Goal: Information Seeking & Learning: Learn about a topic

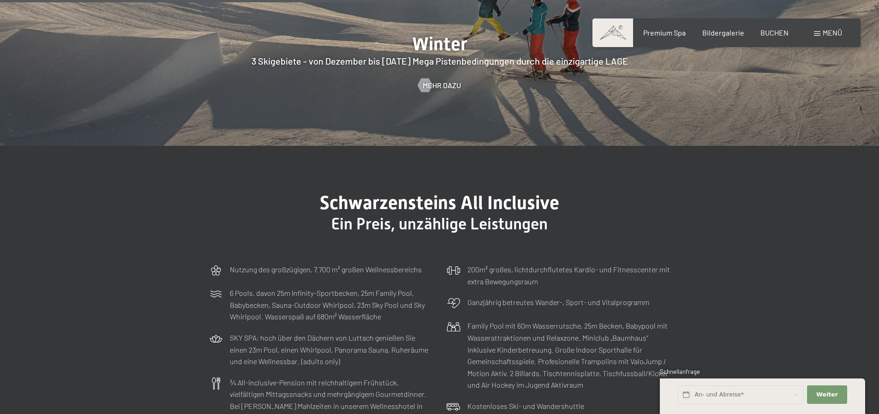
scroll to position [2721, 0]
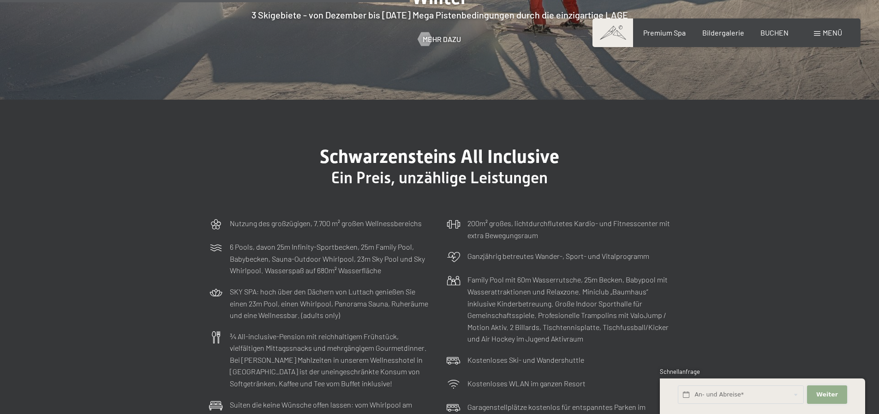
click at [827, 397] on span "Weiter" at bounding box center [827, 394] width 22 height 8
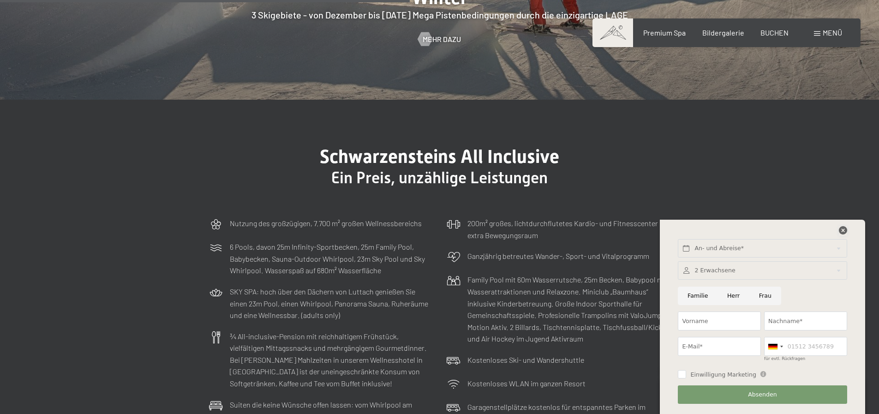
click at [843, 227] on icon at bounding box center [843, 230] width 8 height 8
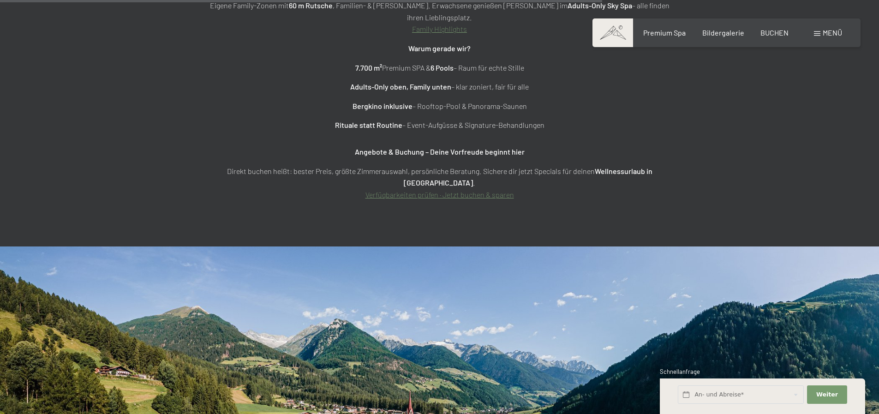
scroll to position [3828, 0]
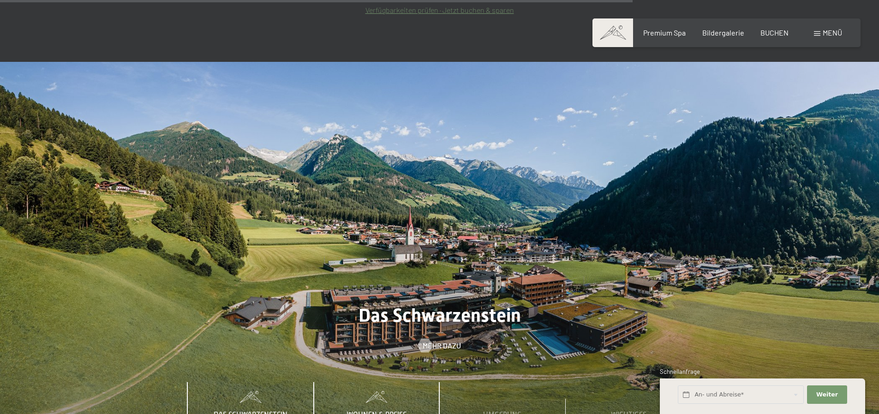
click at [385, 411] on span "Wohnen & Preise" at bounding box center [376, 415] width 60 height 8
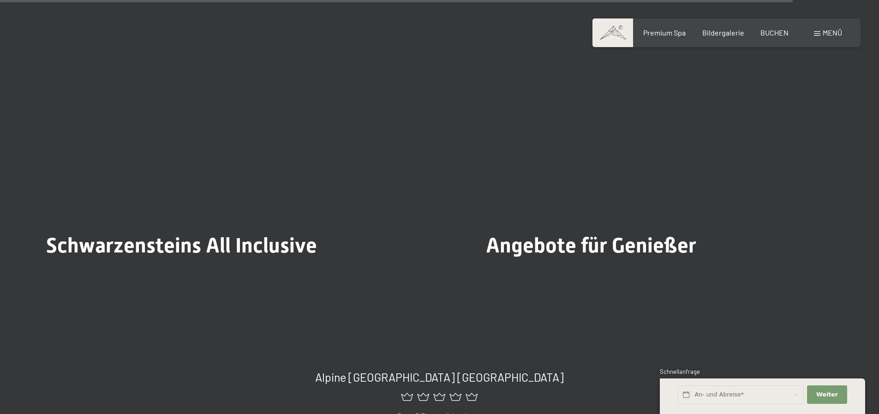
scroll to position [4981, 0]
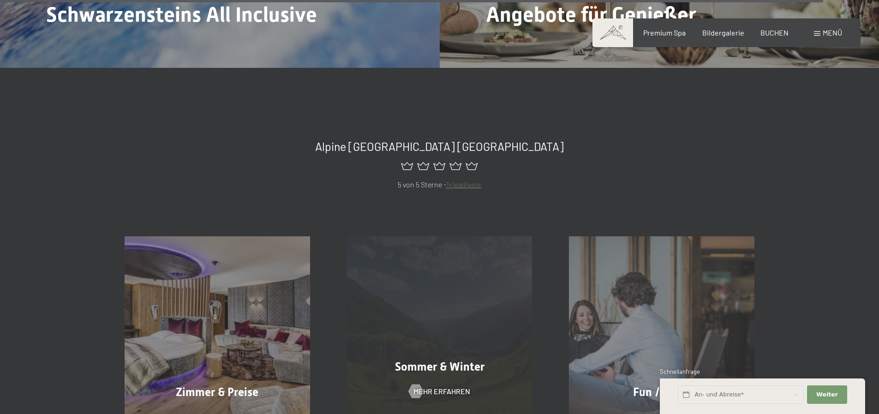
click at [400, 286] on div "Sommer & Winter Mehr erfahren" at bounding box center [439, 328] width 222 height 185
click at [431, 360] on span "Sommer & Winter" at bounding box center [439, 366] width 89 height 13
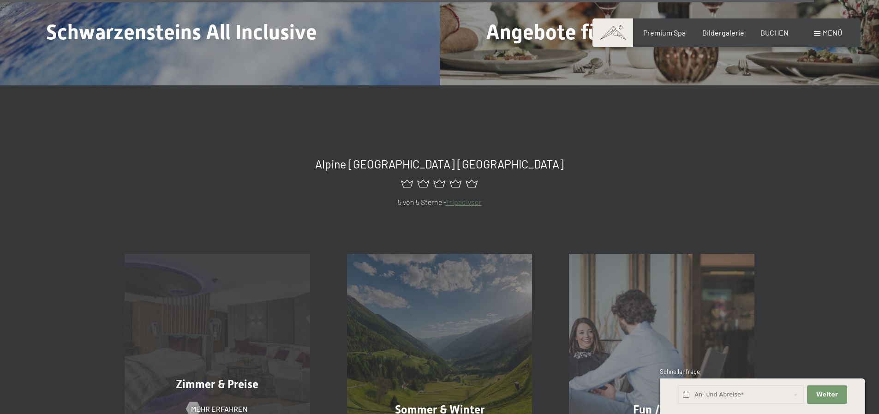
click at [217, 377] on span "Zimmer & Preise" at bounding box center [217, 383] width 83 height 13
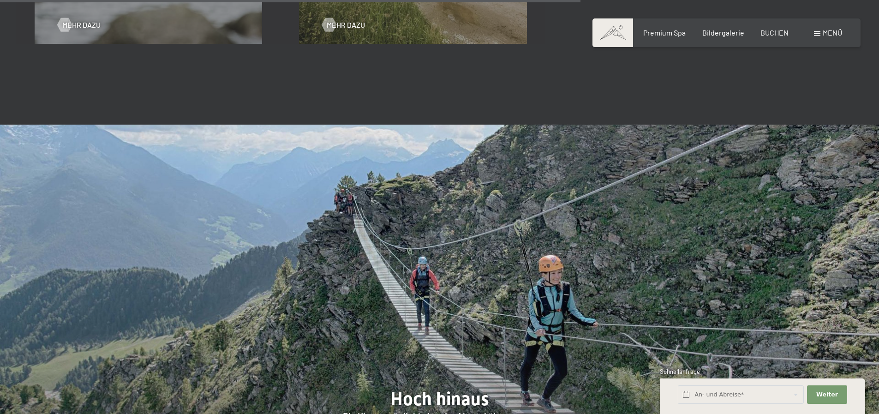
scroll to position [2260, 0]
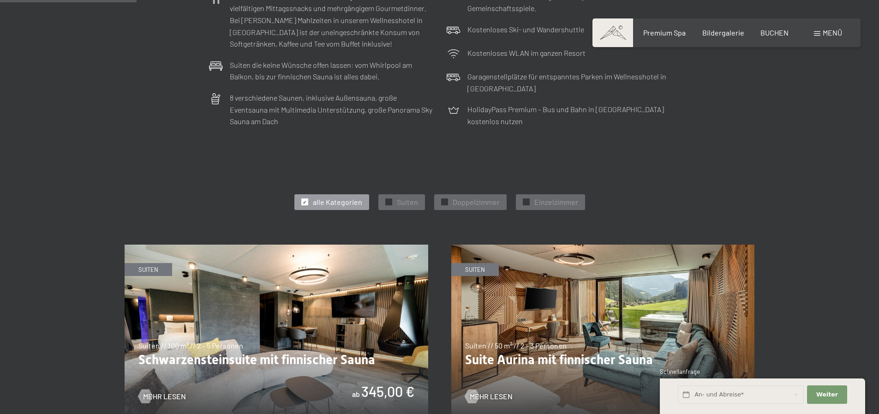
scroll to position [461, 0]
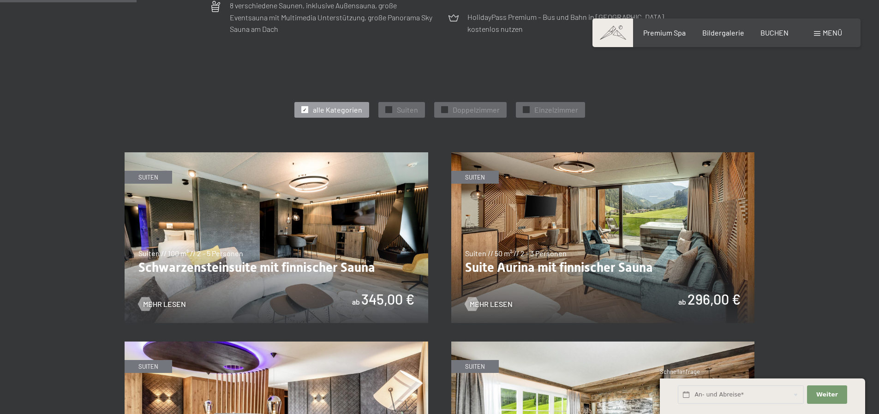
click at [273, 268] on img at bounding box center [277, 237] width 304 height 171
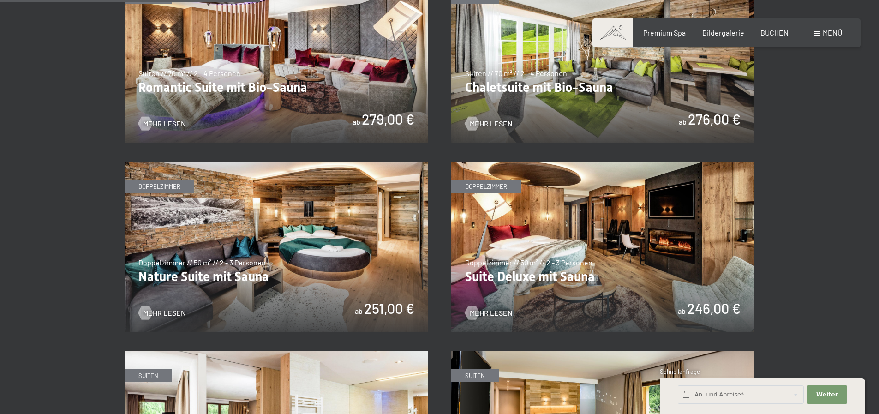
scroll to position [922, 0]
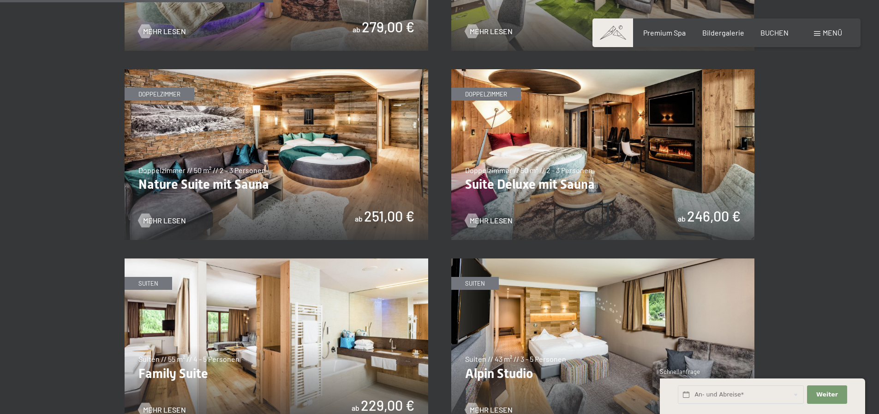
click at [263, 188] on img at bounding box center [277, 154] width 304 height 171
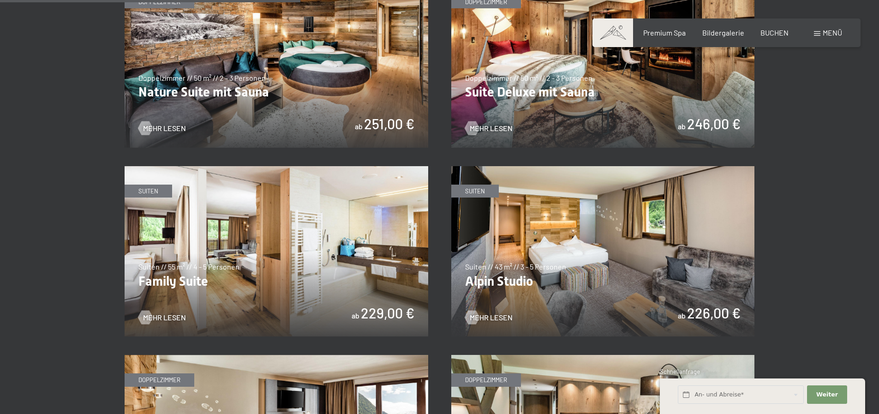
scroll to position [1061, 0]
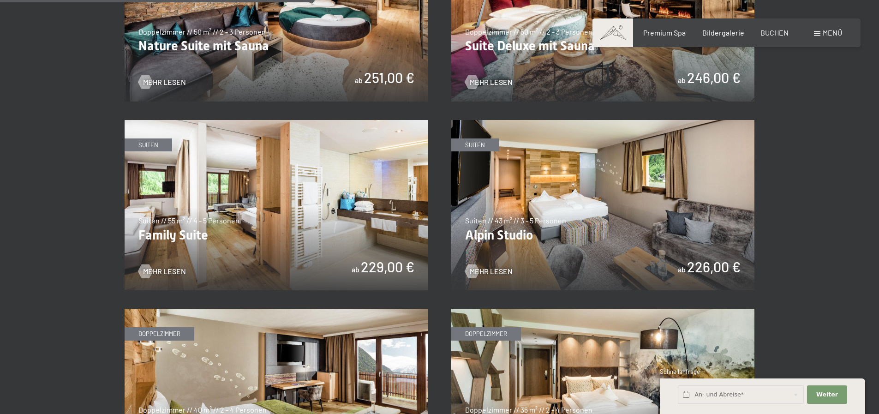
click at [596, 218] on img at bounding box center [603, 205] width 304 height 171
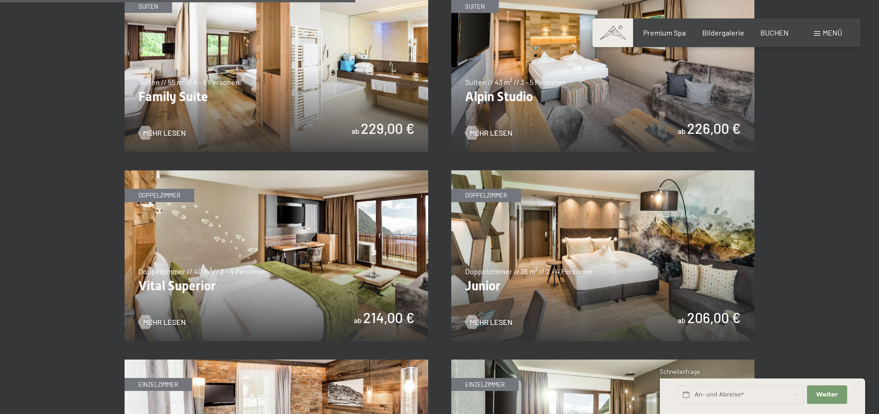
scroll to position [1245, 0]
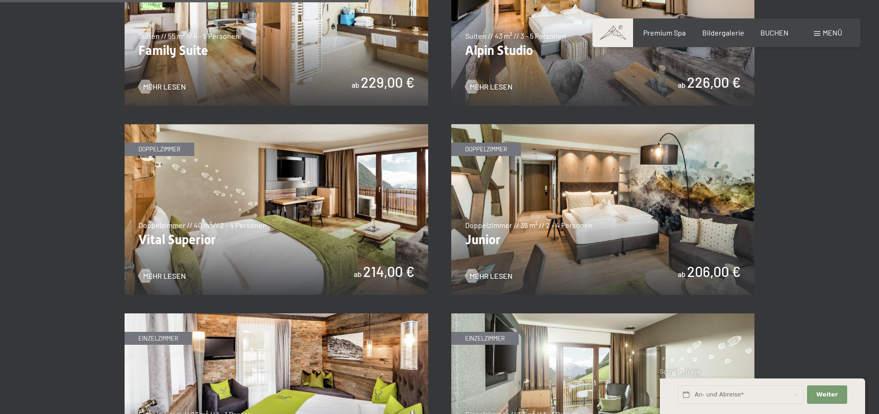
click at [281, 225] on img at bounding box center [277, 209] width 304 height 171
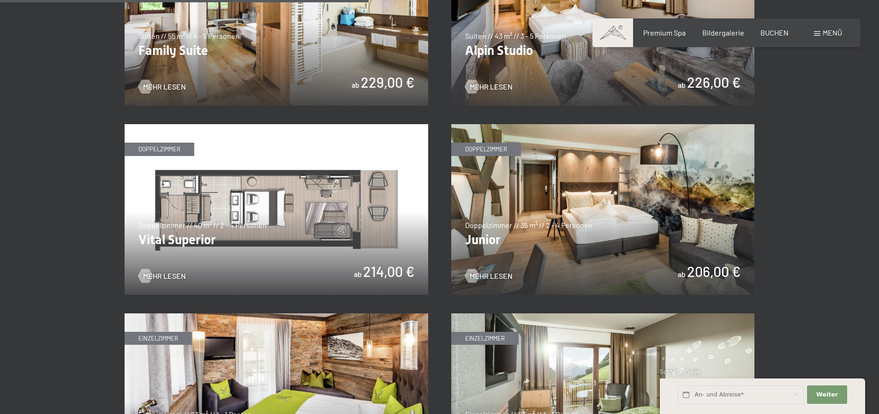
click at [281, 225] on img at bounding box center [277, 209] width 304 height 171
click at [660, 197] on img at bounding box center [603, 209] width 304 height 171
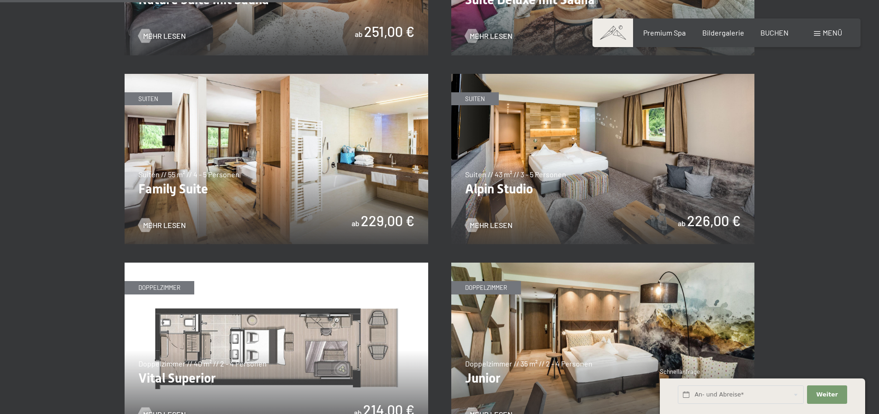
click at [256, 155] on img at bounding box center [277, 159] width 304 height 171
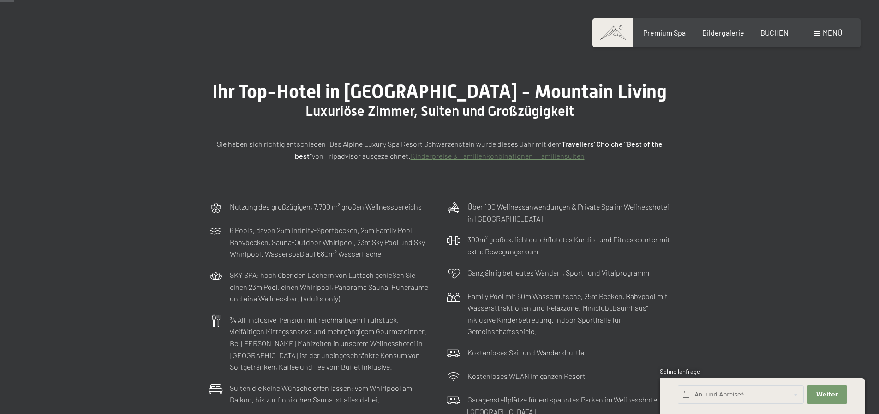
scroll to position [0, 0]
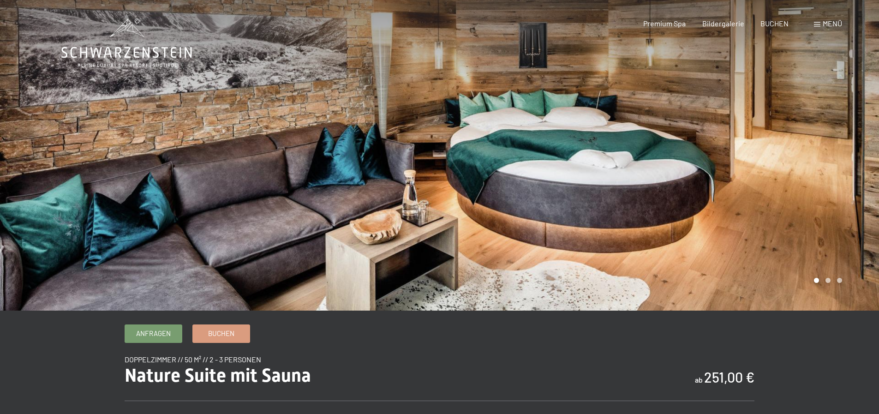
click at [861, 154] on div at bounding box center [660, 155] width 440 height 310
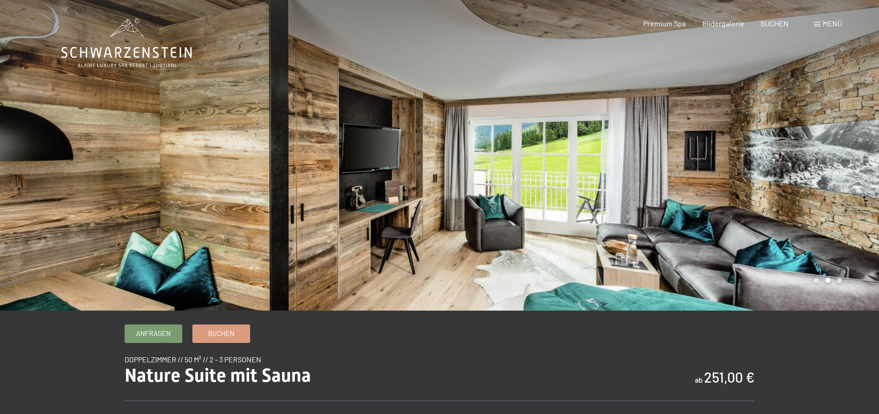
click at [861, 155] on div at bounding box center [660, 155] width 440 height 310
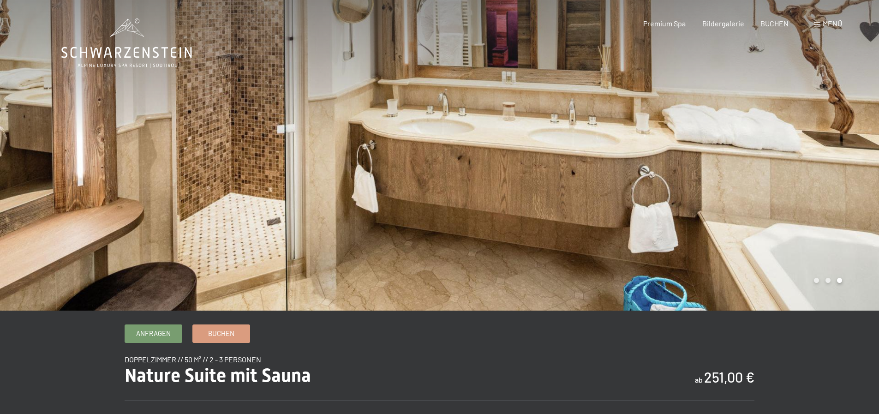
click at [861, 155] on div at bounding box center [660, 155] width 440 height 310
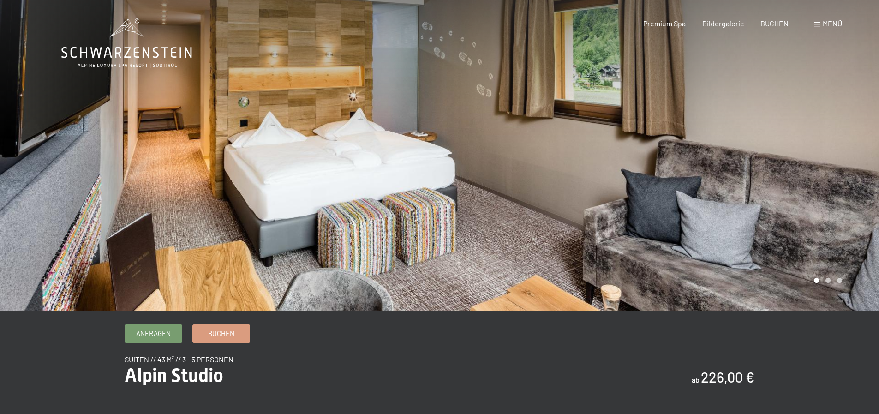
click at [850, 161] on div at bounding box center [660, 155] width 440 height 310
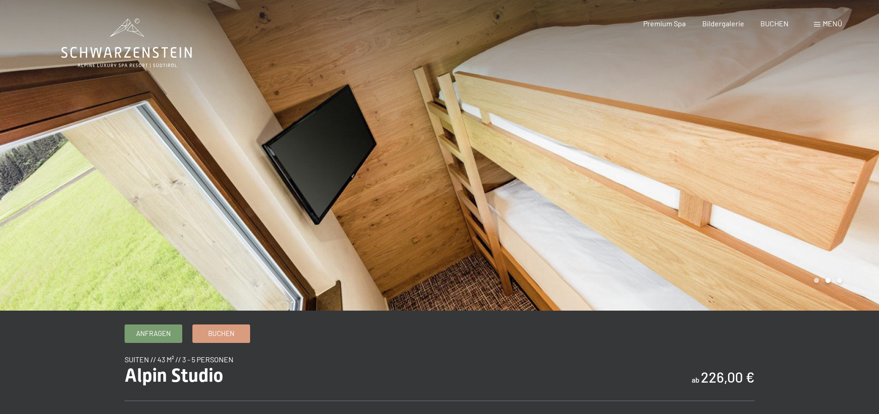
click at [850, 161] on div at bounding box center [660, 155] width 440 height 310
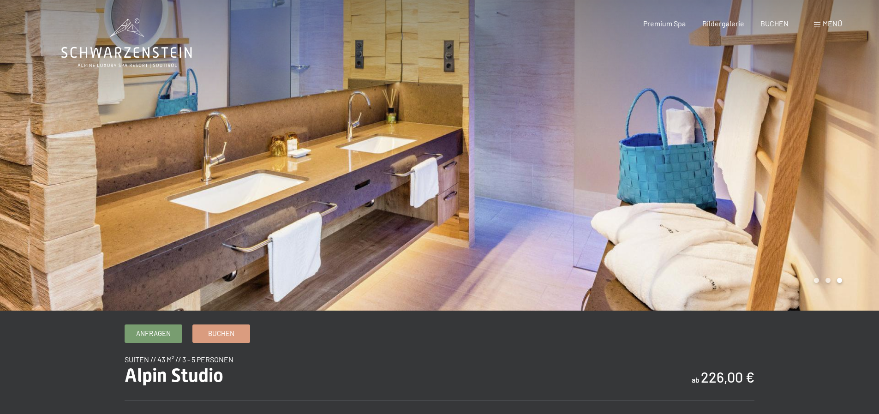
click at [850, 161] on div at bounding box center [660, 155] width 440 height 310
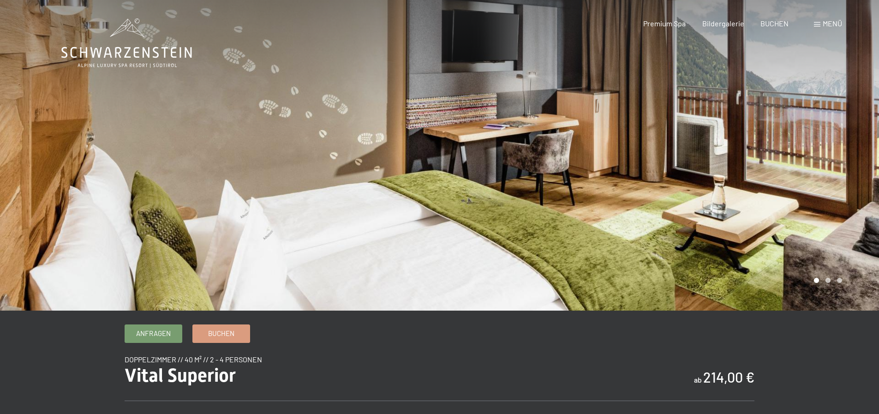
click at [864, 140] on div at bounding box center [660, 155] width 440 height 310
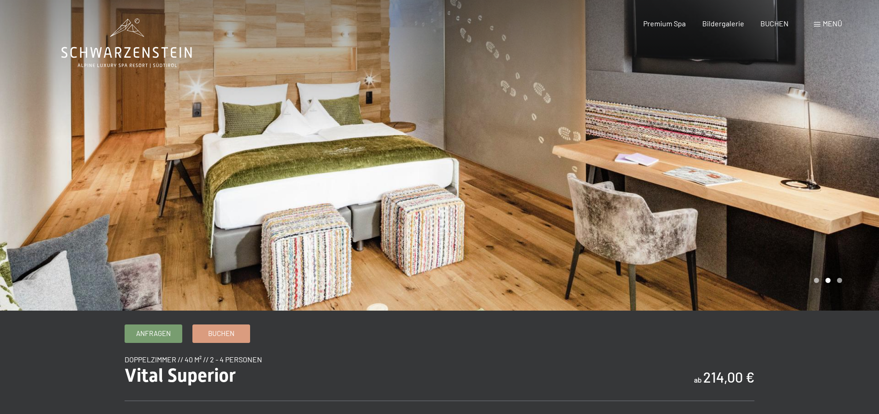
click at [863, 143] on div at bounding box center [660, 155] width 440 height 310
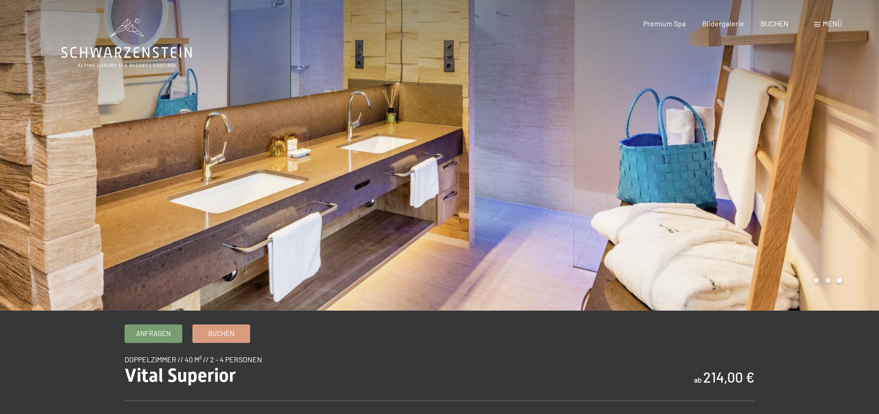
click at [863, 143] on div at bounding box center [660, 155] width 440 height 310
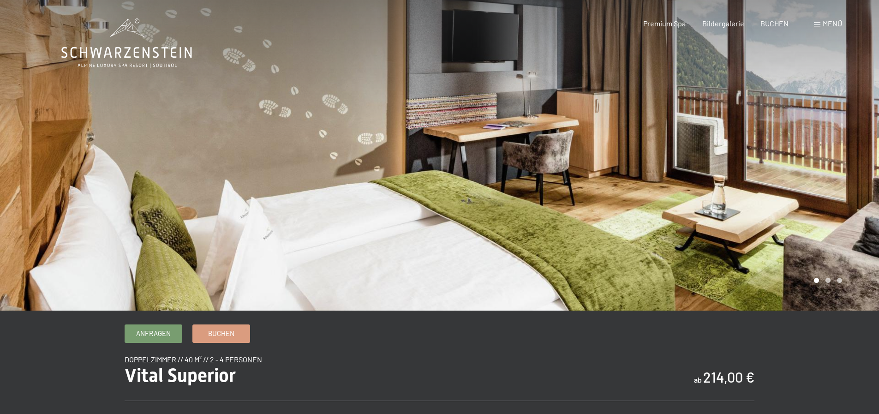
click at [863, 143] on div at bounding box center [660, 155] width 440 height 310
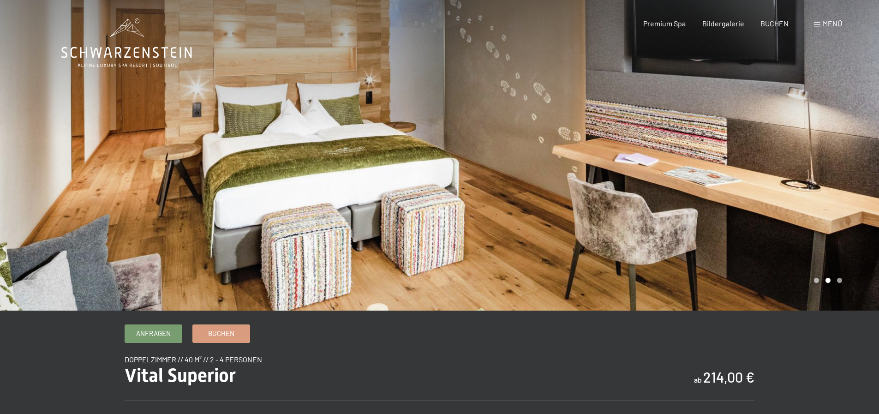
click at [863, 143] on div at bounding box center [660, 155] width 440 height 310
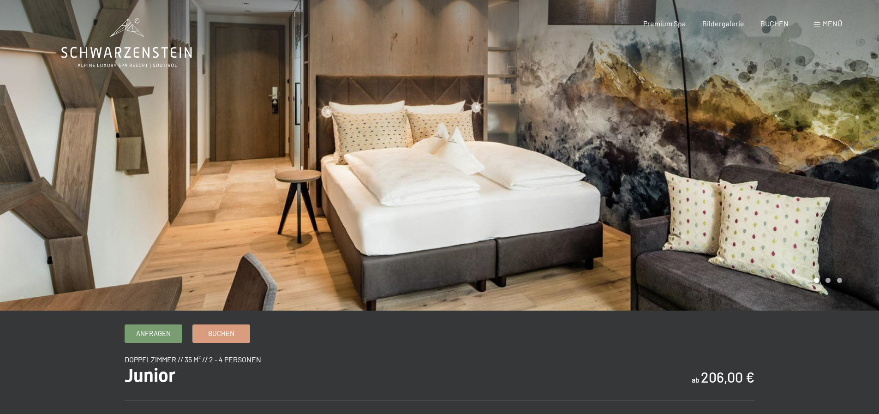
click at [856, 157] on div at bounding box center [660, 155] width 440 height 310
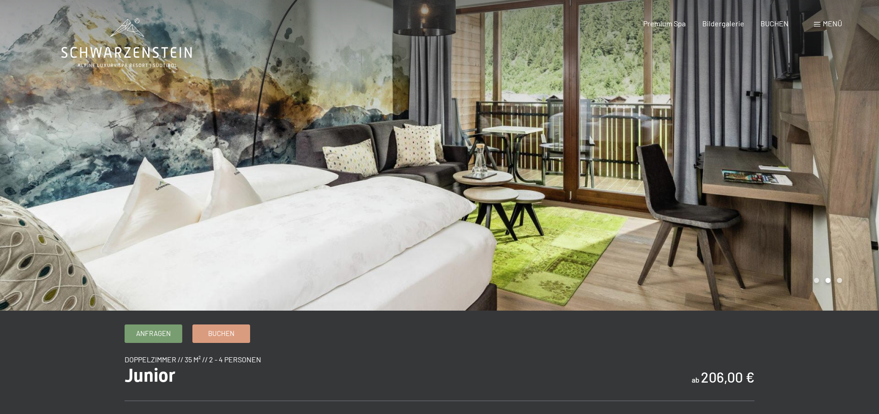
click at [856, 157] on div at bounding box center [660, 155] width 440 height 310
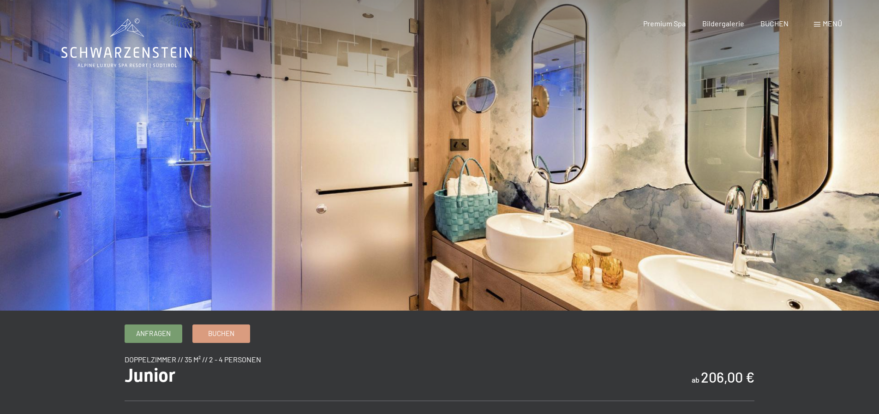
click at [856, 157] on div at bounding box center [660, 155] width 440 height 310
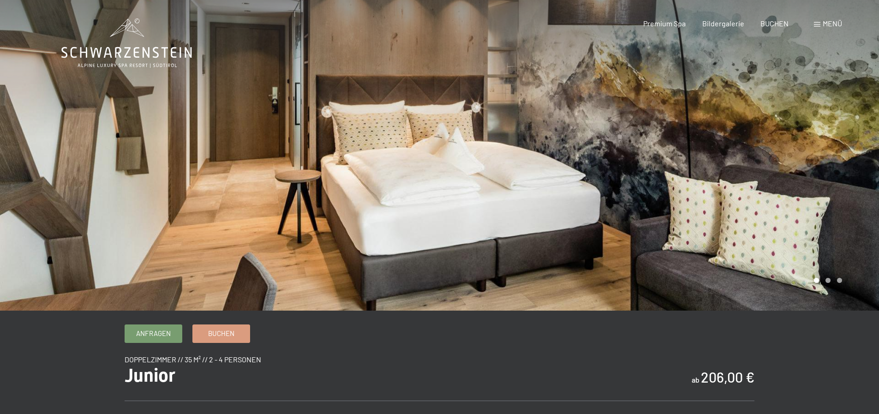
click at [856, 157] on div at bounding box center [660, 155] width 440 height 310
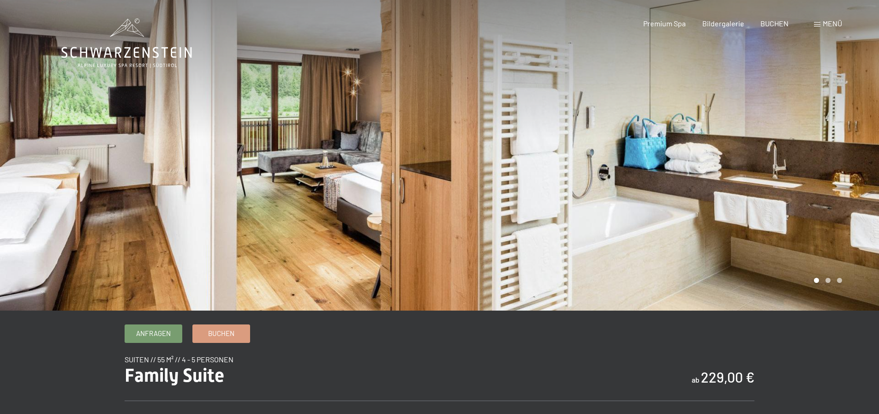
click at [853, 149] on div at bounding box center [660, 155] width 440 height 310
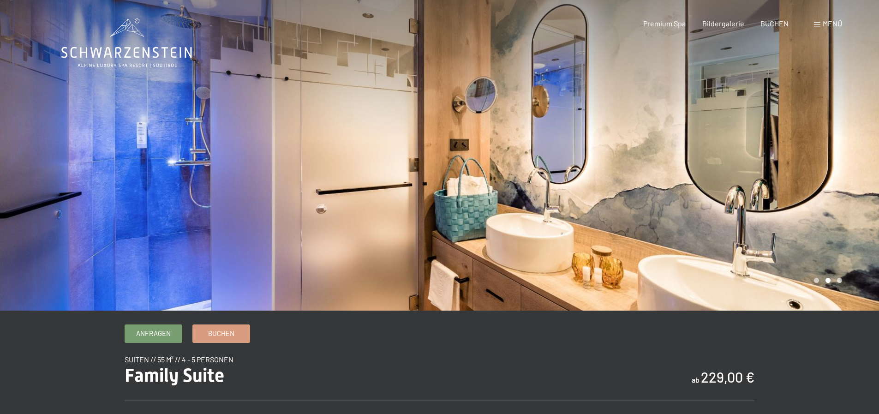
click at [853, 149] on div at bounding box center [660, 155] width 440 height 310
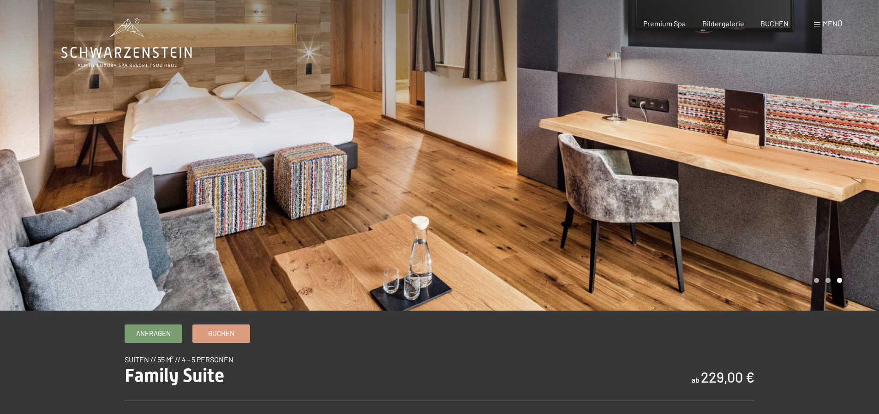
click at [853, 149] on div at bounding box center [660, 155] width 440 height 310
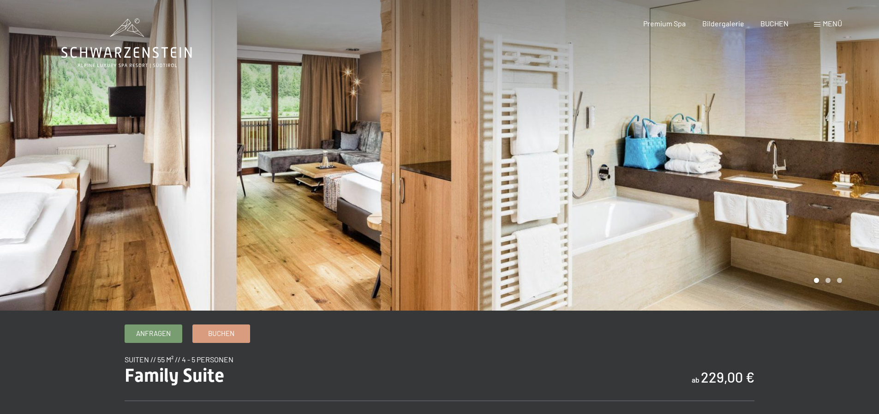
click at [853, 149] on div at bounding box center [660, 155] width 440 height 310
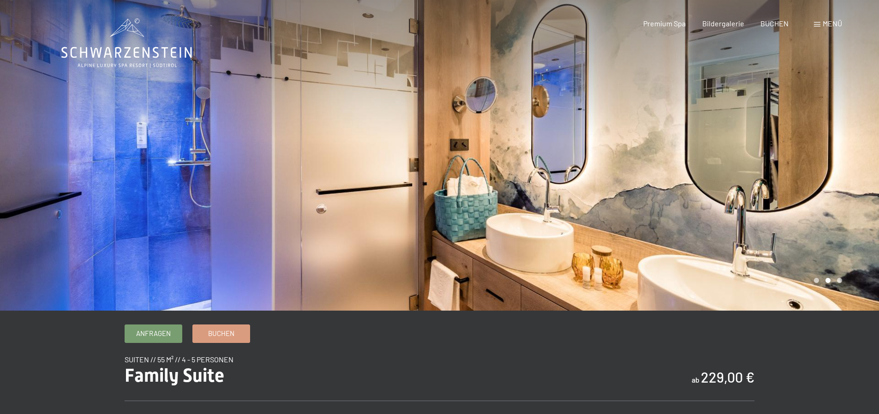
click at [853, 149] on div at bounding box center [660, 155] width 440 height 310
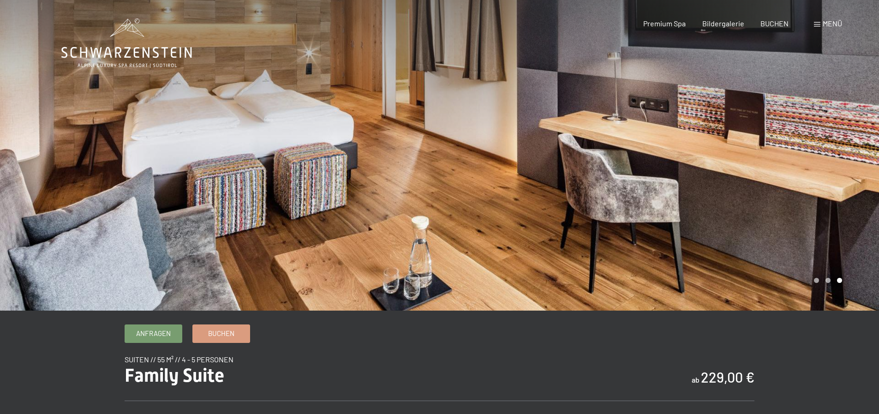
click at [853, 149] on div at bounding box center [660, 155] width 440 height 310
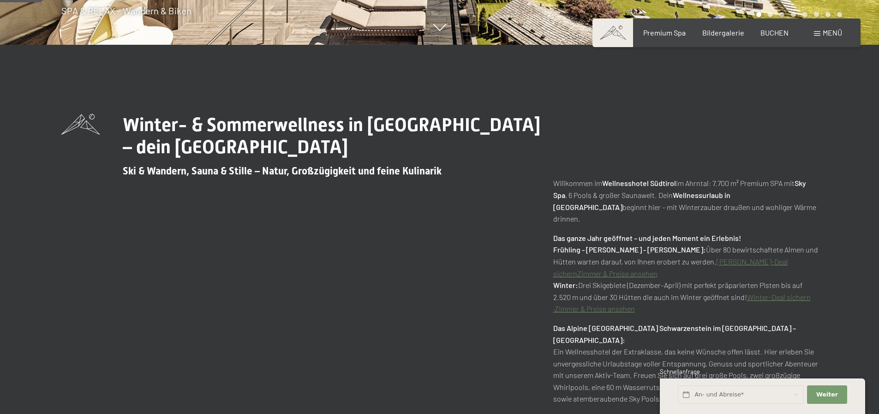
scroll to position [92, 0]
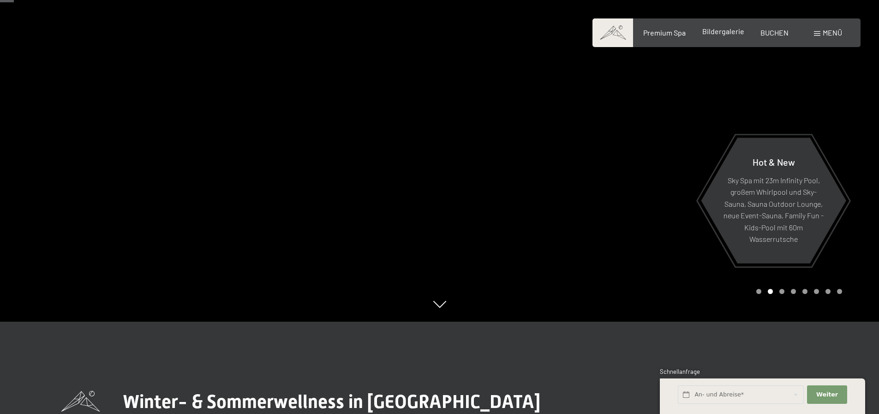
click at [724, 33] on span "Bildergalerie" at bounding box center [723, 31] width 42 height 9
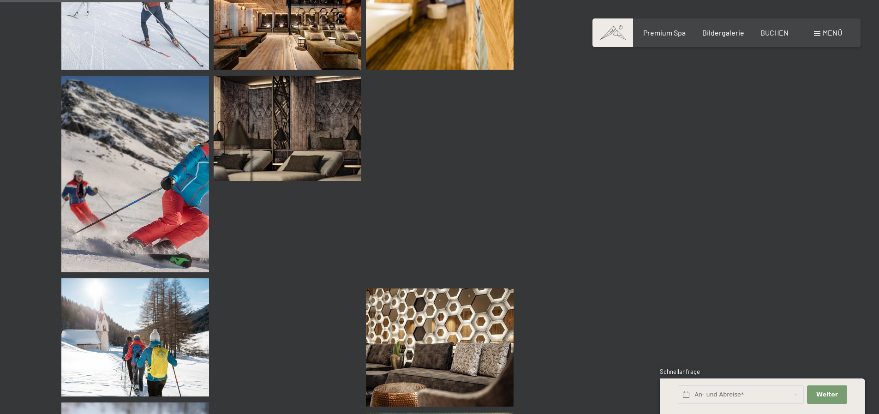
scroll to position [2445, 0]
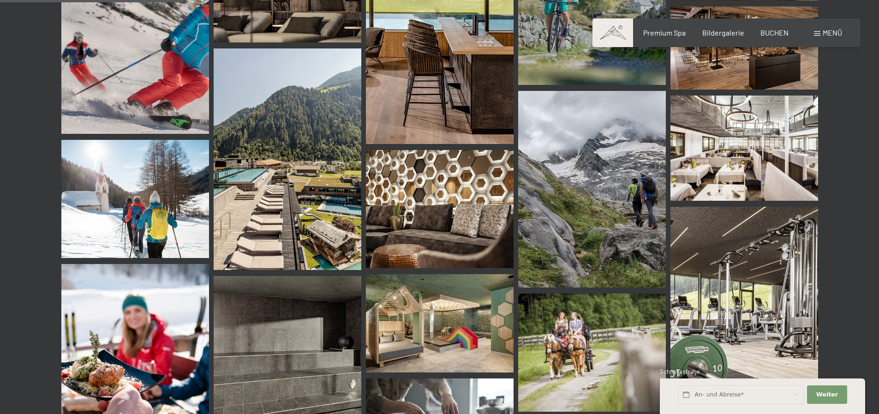
click at [762, 156] on img at bounding box center [744, 148] width 148 height 106
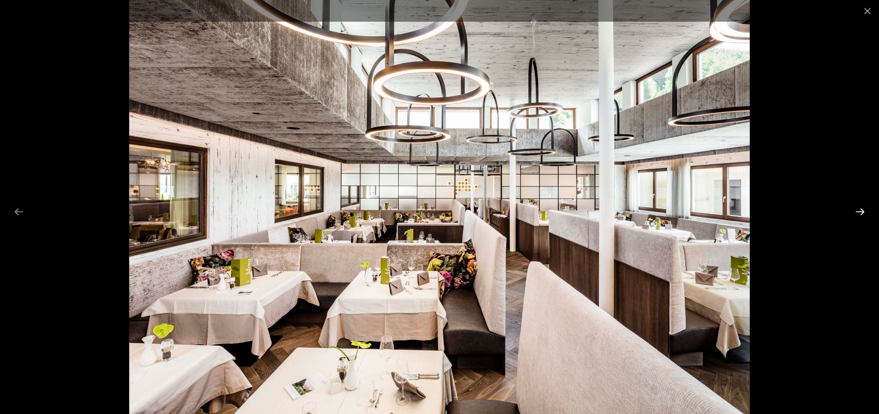
click at [860, 211] on button "Next slide" at bounding box center [859, 211] width 19 height 18
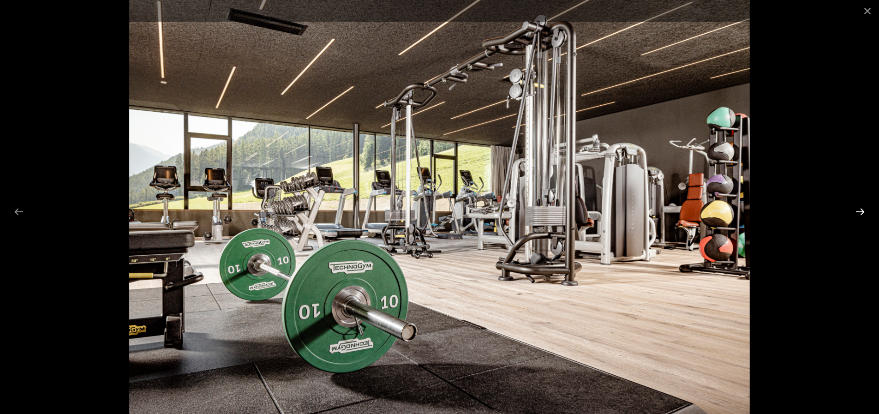
click at [860, 211] on button "Next slide" at bounding box center [859, 211] width 19 height 18
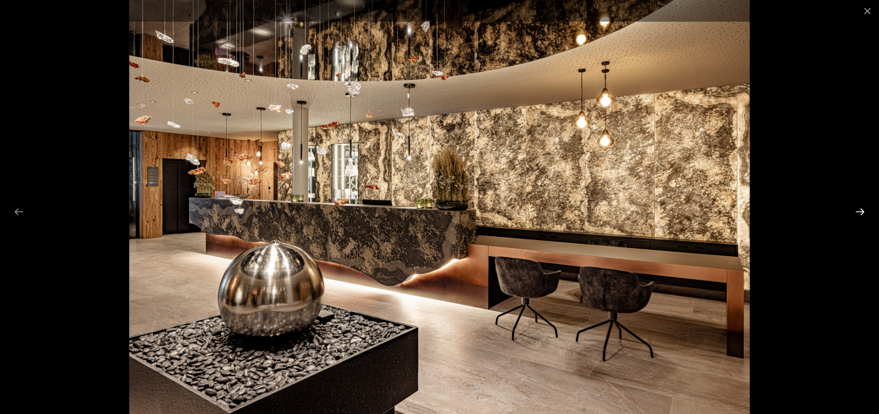
click at [860, 211] on button "Next slide" at bounding box center [859, 211] width 19 height 18
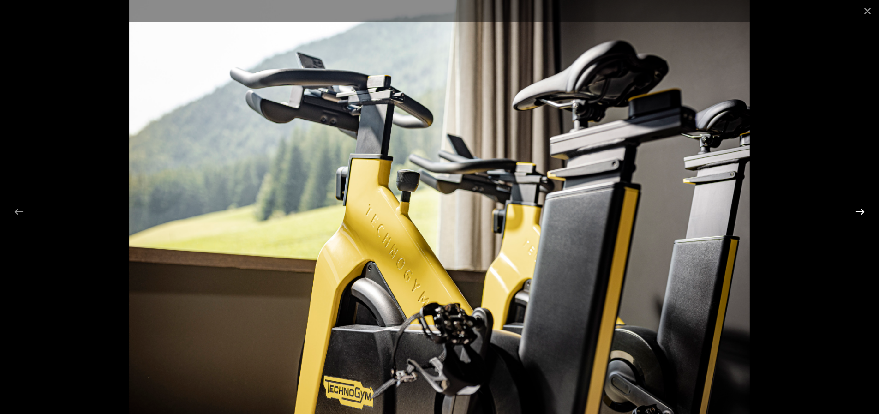
click at [860, 211] on button "Next slide" at bounding box center [859, 211] width 19 height 18
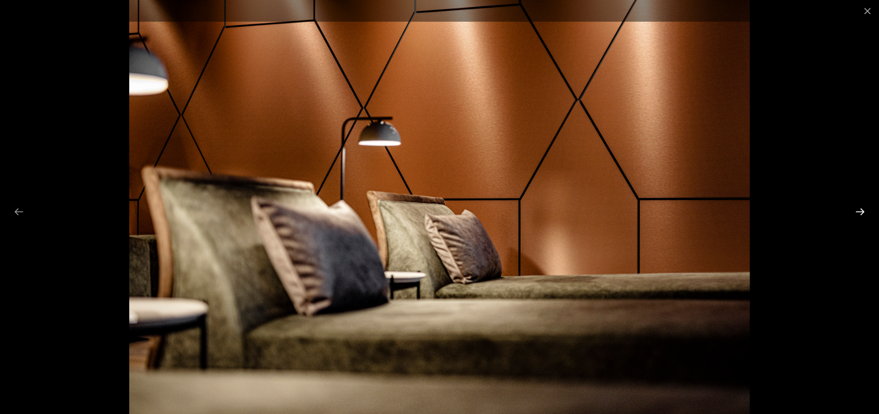
click at [860, 211] on button "Next slide" at bounding box center [859, 211] width 19 height 18
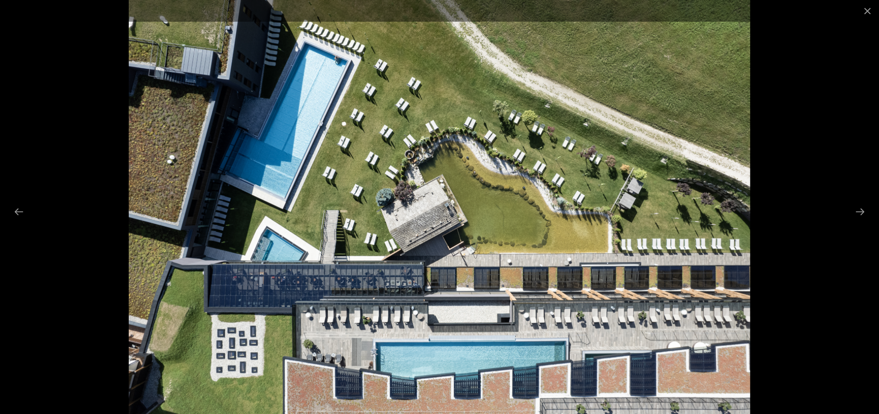
scroll to position [1281, 0]
click at [861, 209] on button "Next slide" at bounding box center [859, 211] width 19 height 18
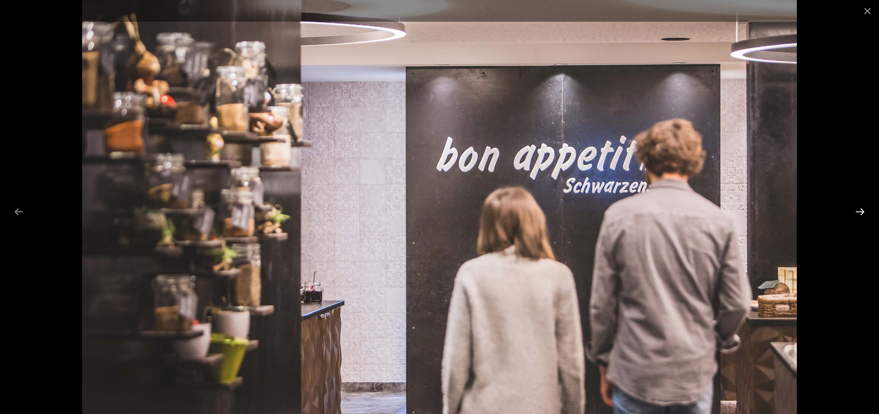
click at [861, 209] on button "Next slide" at bounding box center [859, 211] width 19 height 18
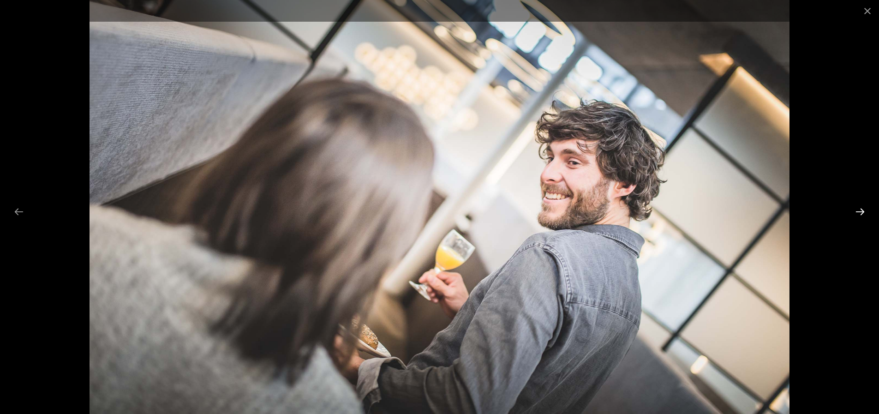
click at [861, 209] on button "Next slide" at bounding box center [859, 211] width 19 height 18
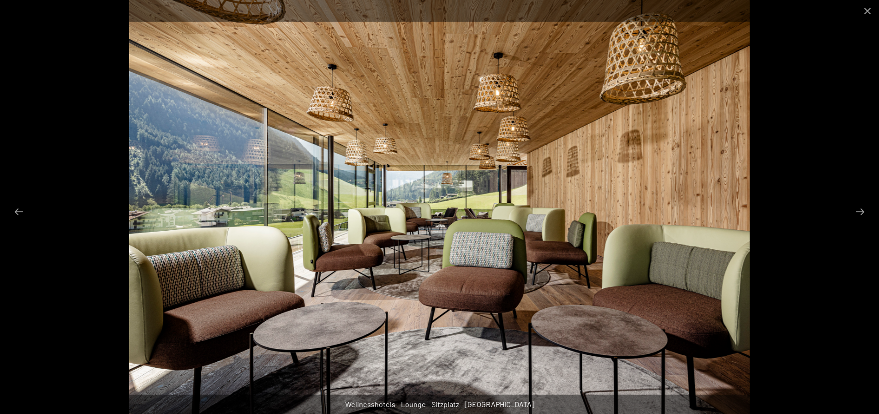
scroll to position [958, 0]
click at [871, 6] on button "Close gallery" at bounding box center [867, 11] width 23 height 22
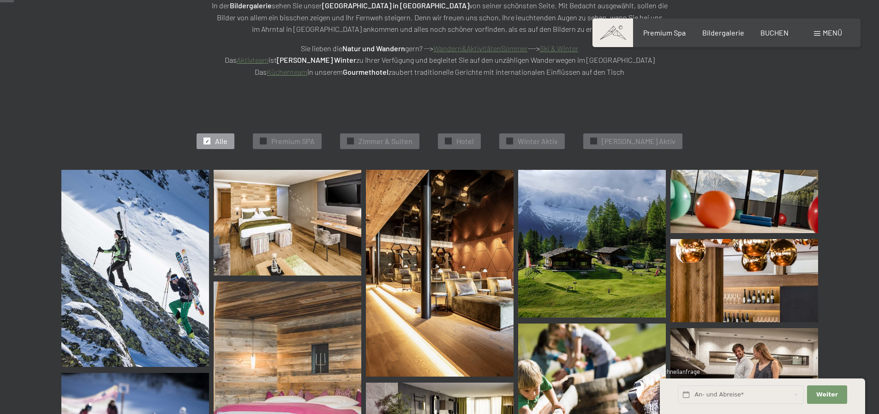
scroll to position [0, 0]
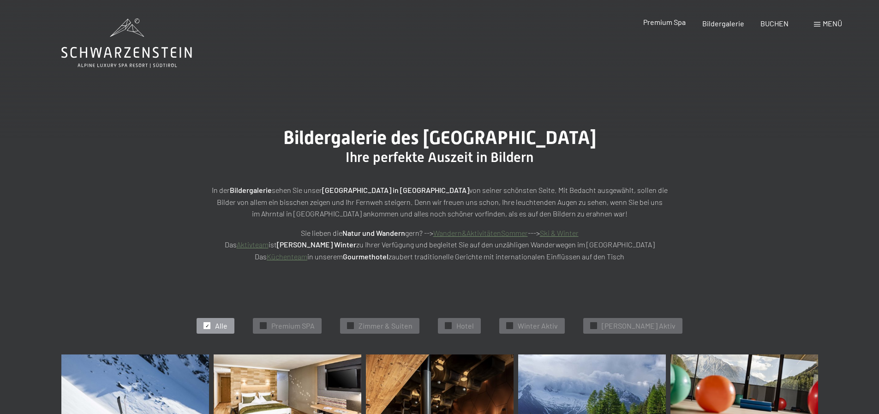
click at [662, 23] on span "Premium Spa" at bounding box center [664, 22] width 42 height 9
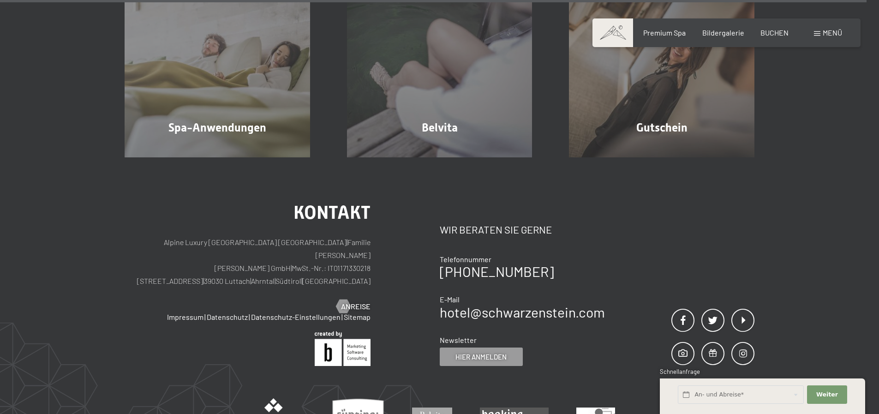
scroll to position [5996, 0]
